Goal: Entertainment & Leisure: Consume media (video, audio)

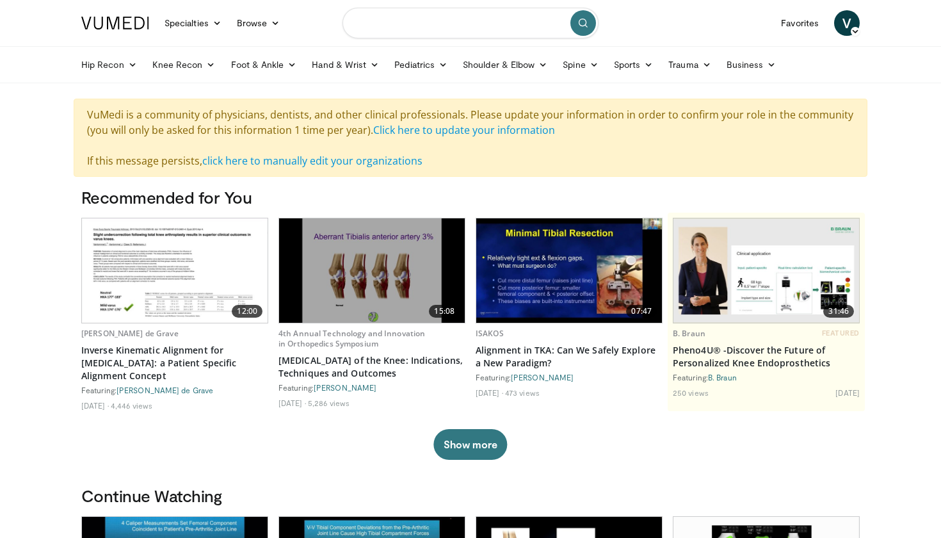
click at [409, 23] on input "Search topics, interventions" at bounding box center [471, 23] width 256 height 31
type input "**********"
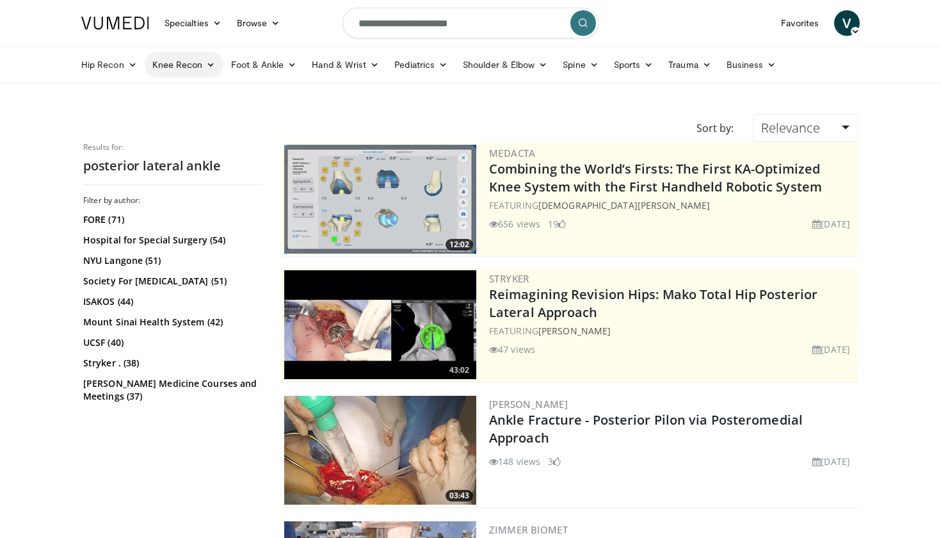
click at [152, 68] on link "Knee Recon" at bounding box center [184, 65] width 79 height 26
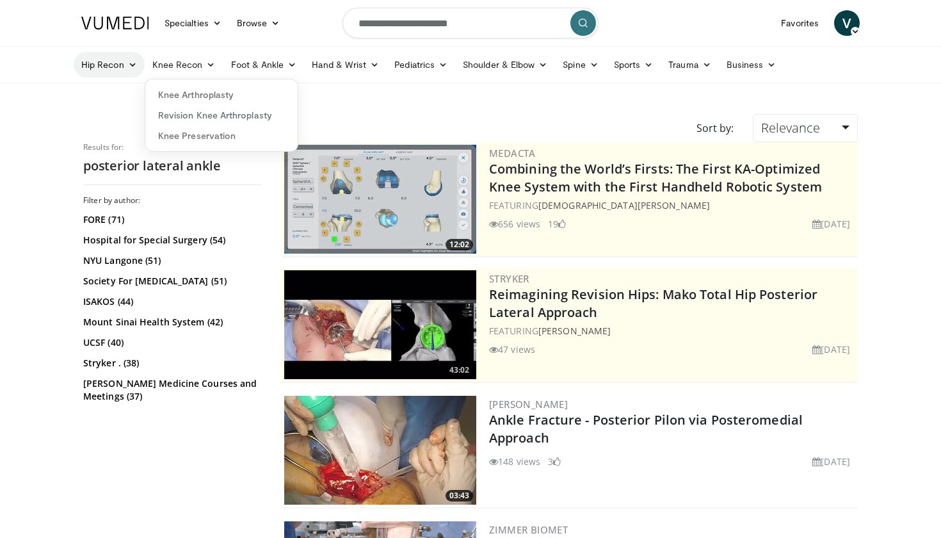
click at [104, 66] on link "Hip Recon" at bounding box center [109, 65] width 71 height 26
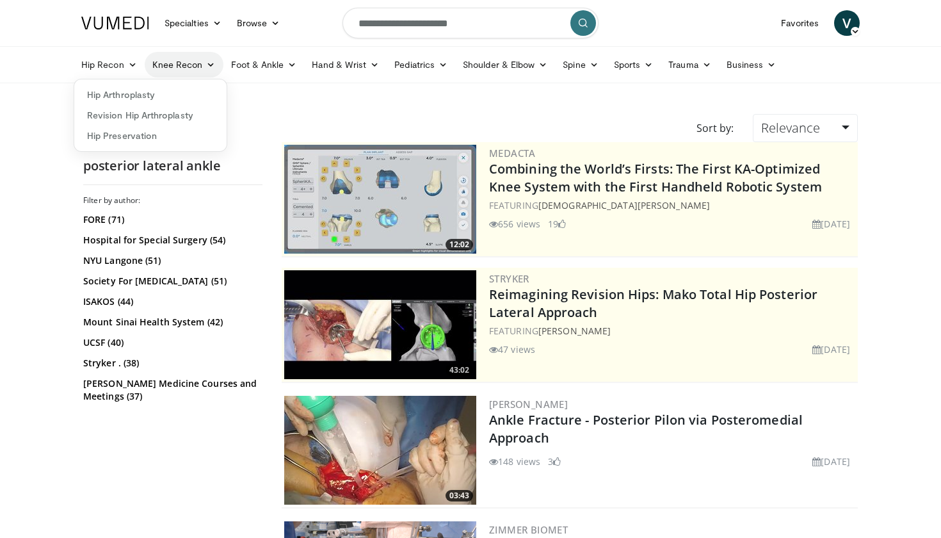
click at [176, 61] on link "Knee Recon" at bounding box center [184, 65] width 79 height 26
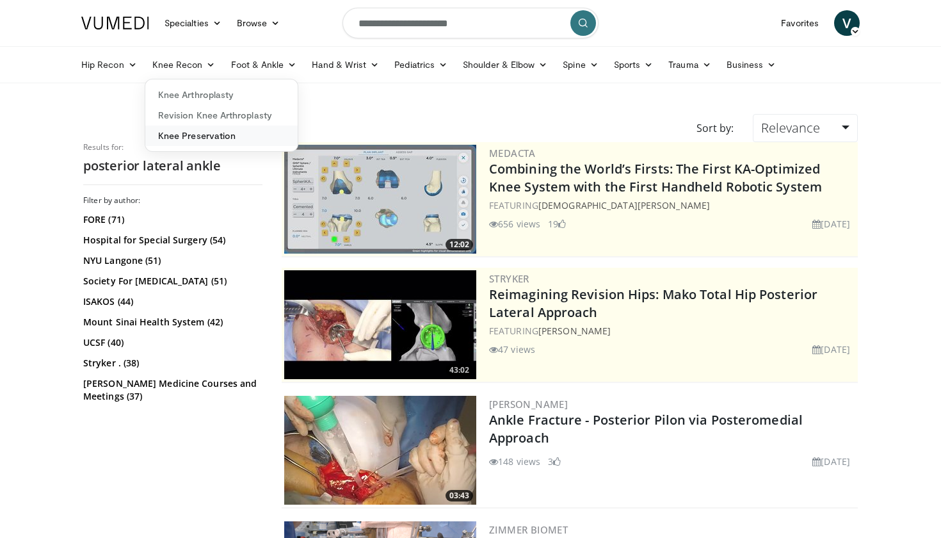
click at [209, 142] on link "Knee Preservation" at bounding box center [221, 136] width 152 height 20
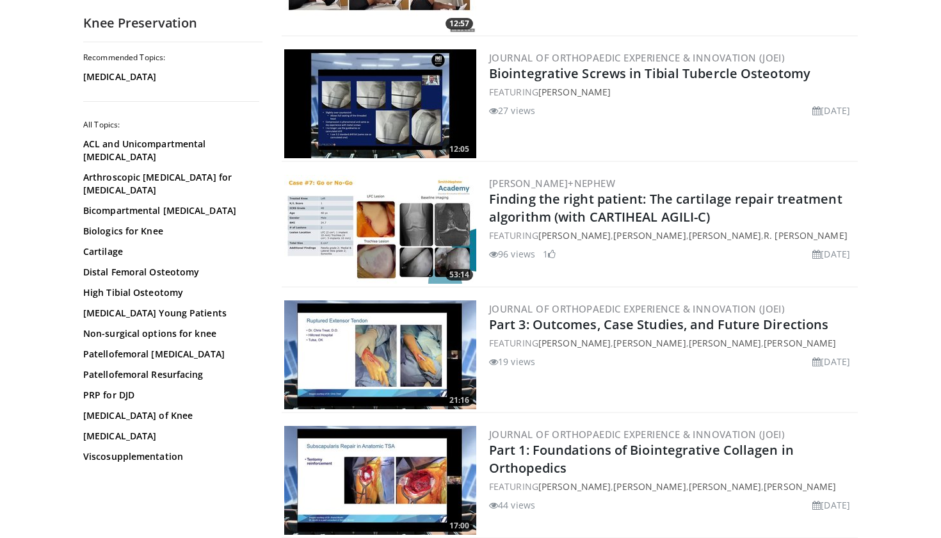
scroll to position [1105, 0]
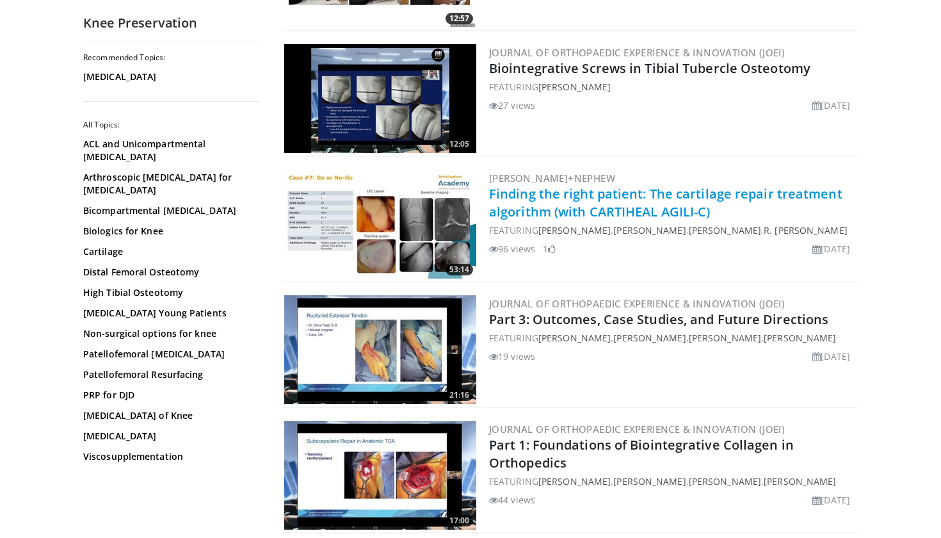
click at [587, 211] on link "Finding the right patient: The cartilage repair treatment algorithm (with CARTI…" at bounding box center [666, 202] width 354 height 35
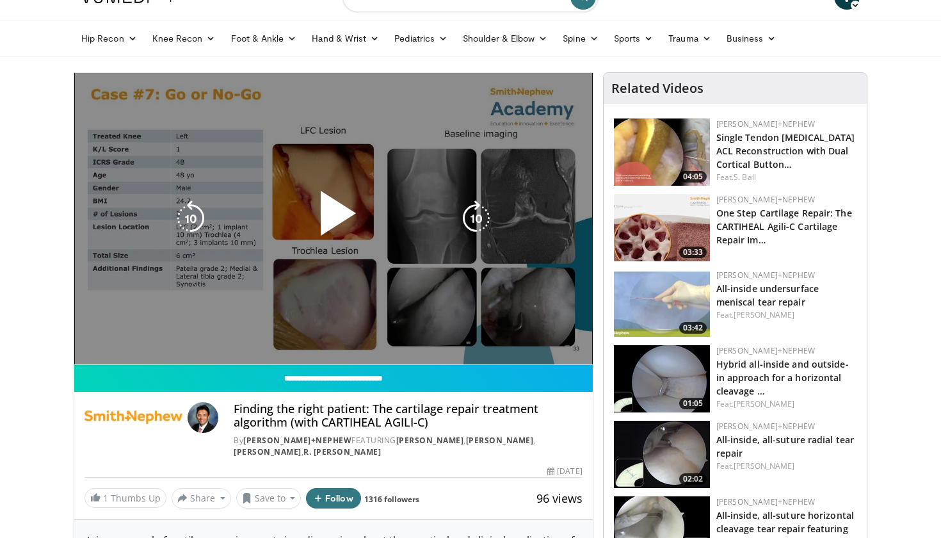
scroll to position [28, 0]
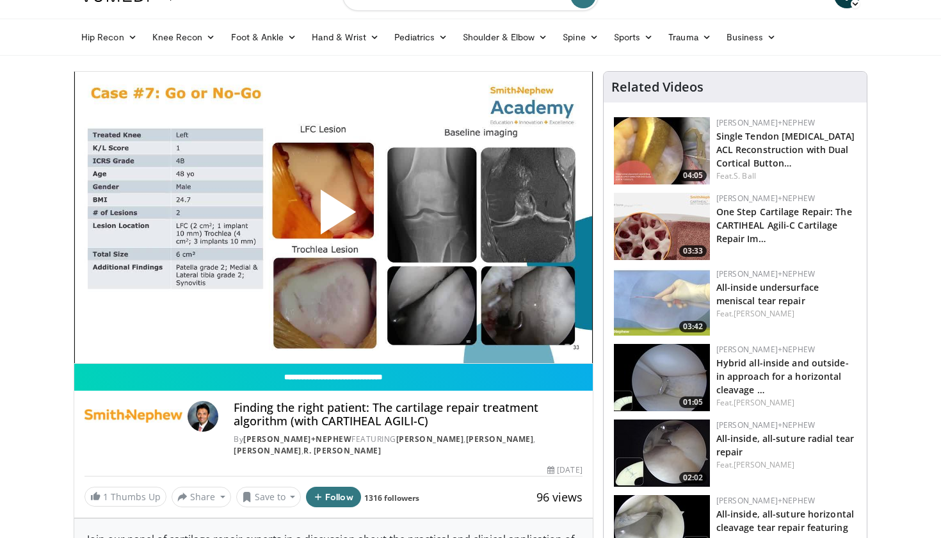
click at [334, 217] on span "Video Player" at bounding box center [334, 217] width 0 height 0
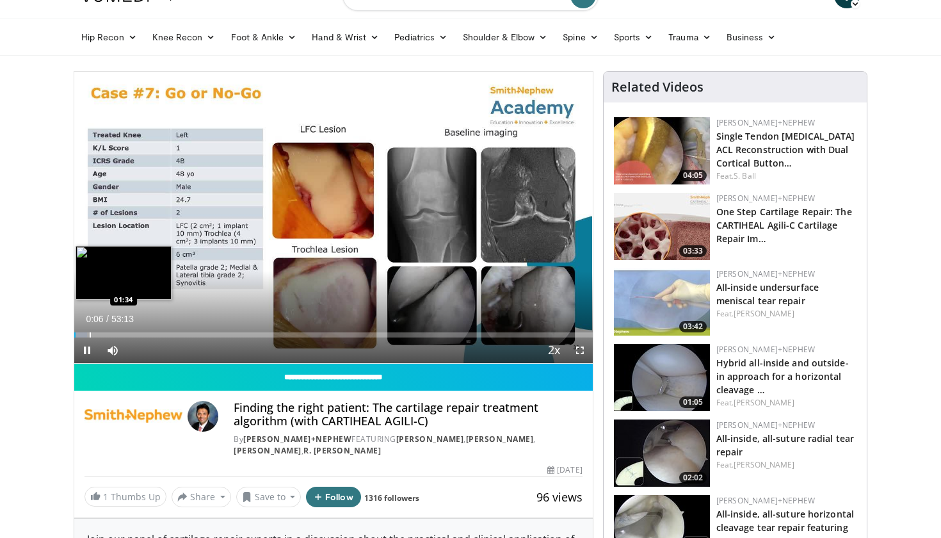
click at [90, 330] on div "Loaded : 2.50% 00:06 01:34" at bounding box center [333, 331] width 519 height 12
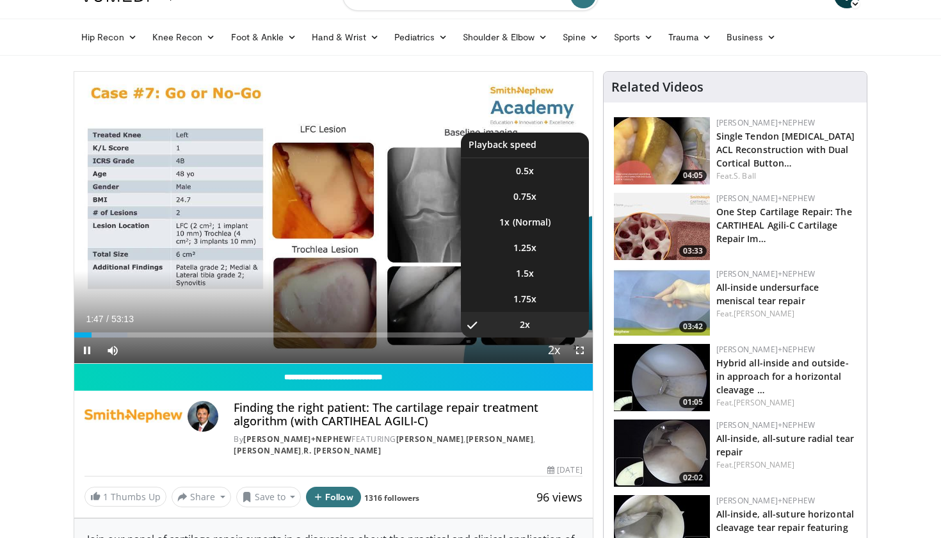
click at [559, 354] on span "Video Player" at bounding box center [555, 351] width 18 height 26
click at [537, 218] on li "1x" at bounding box center [525, 222] width 128 height 26
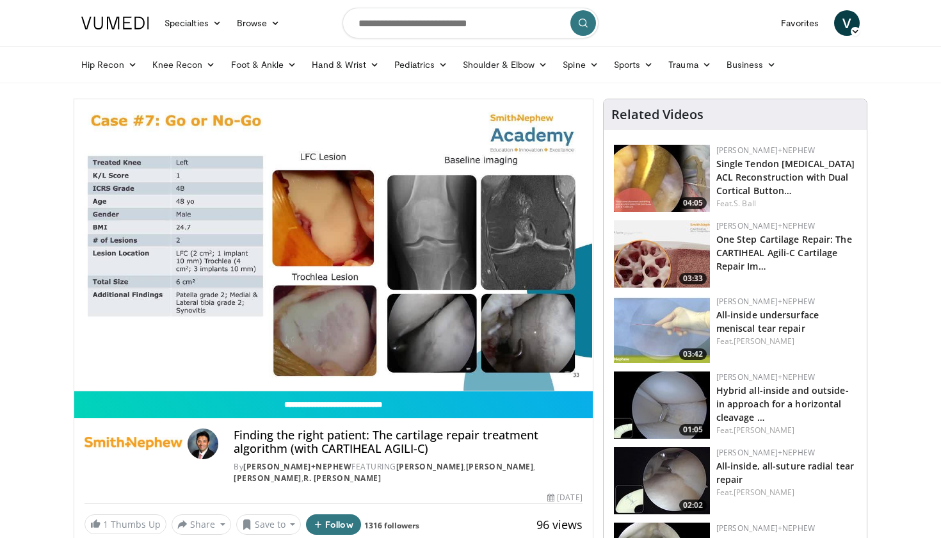
scroll to position [0, 0]
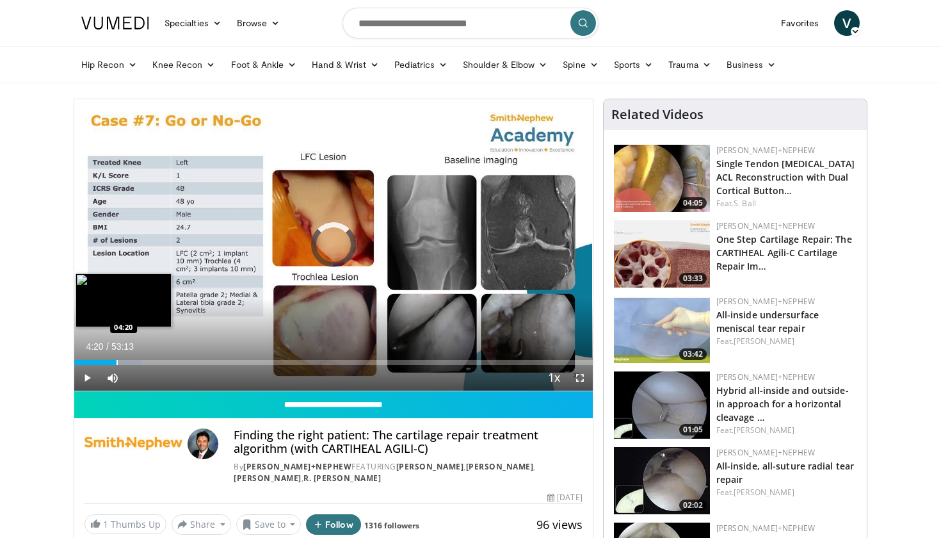
click at [117, 362] on div "Progress Bar" at bounding box center [117, 362] width 1 height 5
click at [131, 362] on div "Progress Bar" at bounding box center [131, 362] width 1 height 5
click at [138, 359] on div "Loaded : 14.40% 05:47 06:34" at bounding box center [333, 359] width 519 height 12
click at [140, 360] on div "Progress Bar" at bounding box center [138, 362] width 1 height 5
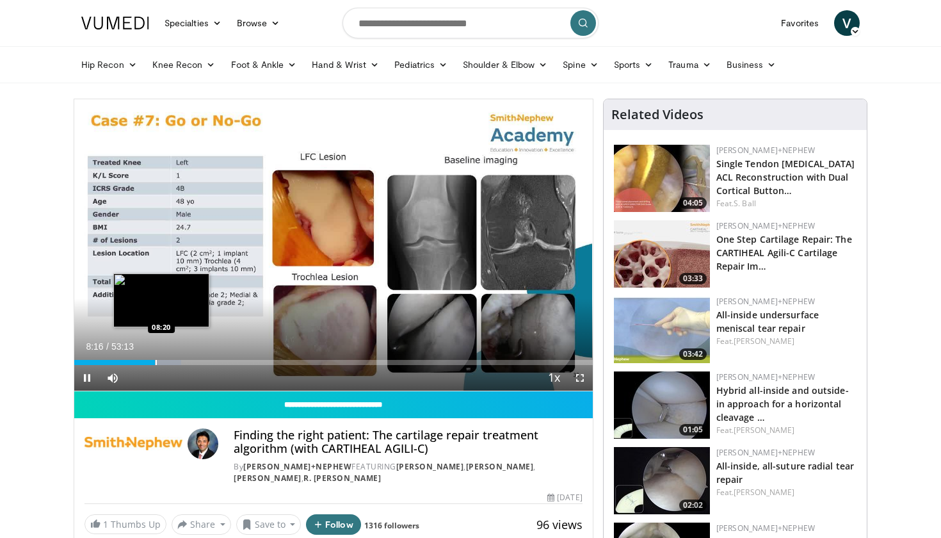
click at [168, 359] on div "Loaded : 20.66% 08:16 08:20" at bounding box center [333, 359] width 519 height 12
click at [170, 361] on div "Progress Bar" at bounding box center [168, 362] width 1 height 5
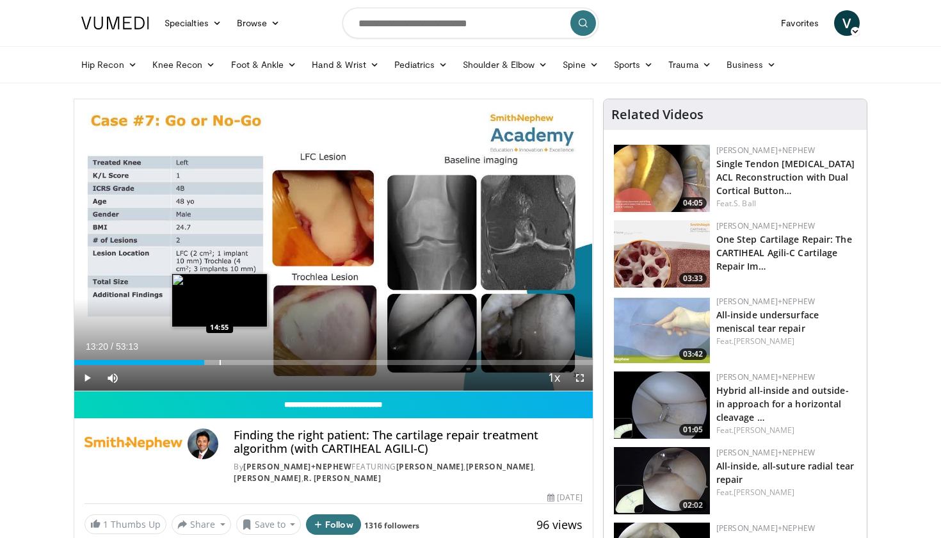
click at [220, 360] on div "Progress Bar" at bounding box center [220, 362] width 1 height 5
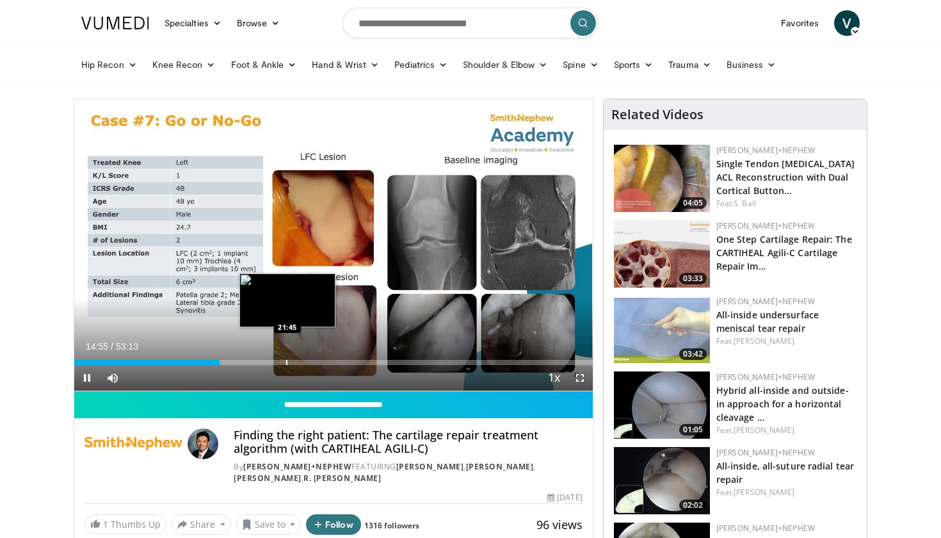
click at [288, 361] on div "Progress Bar" at bounding box center [286, 362] width 1 height 5
click at [277, 361] on div "Progress Bar" at bounding box center [277, 362] width 1 height 5
click at [273, 360] on div "Loaded : 49.16% 20:55 20:26" at bounding box center [333, 362] width 519 height 5
click at [263, 363] on div "Progress Bar" at bounding box center [263, 362] width 1 height 5
click at [297, 358] on div "Loaded : 39.45% 22:52 22:52" at bounding box center [333, 359] width 519 height 12
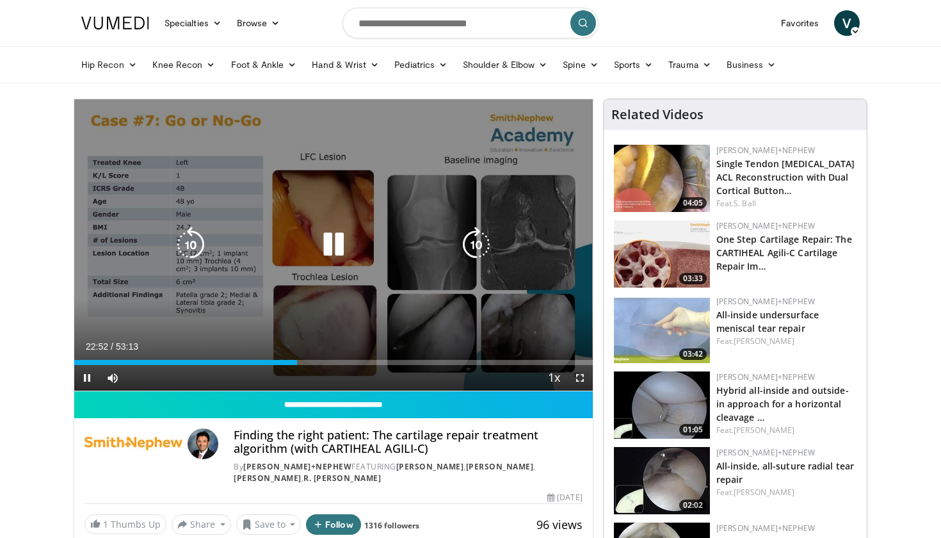
click at [320, 357] on video-js "**********" at bounding box center [333, 245] width 519 height 292
